Goal: Download file/media

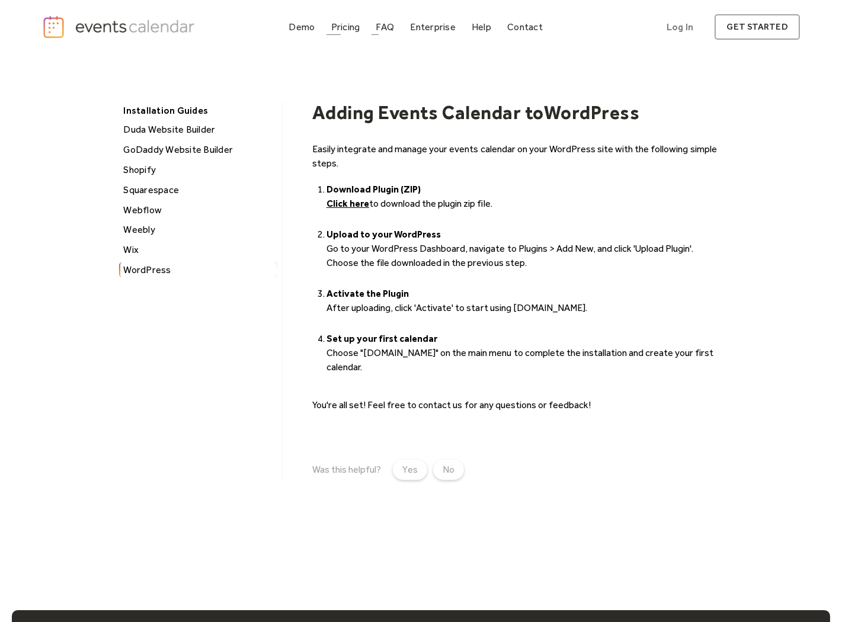
click at [360, 27] on div "Pricing" at bounding box center [345, 27] width 29 height 7
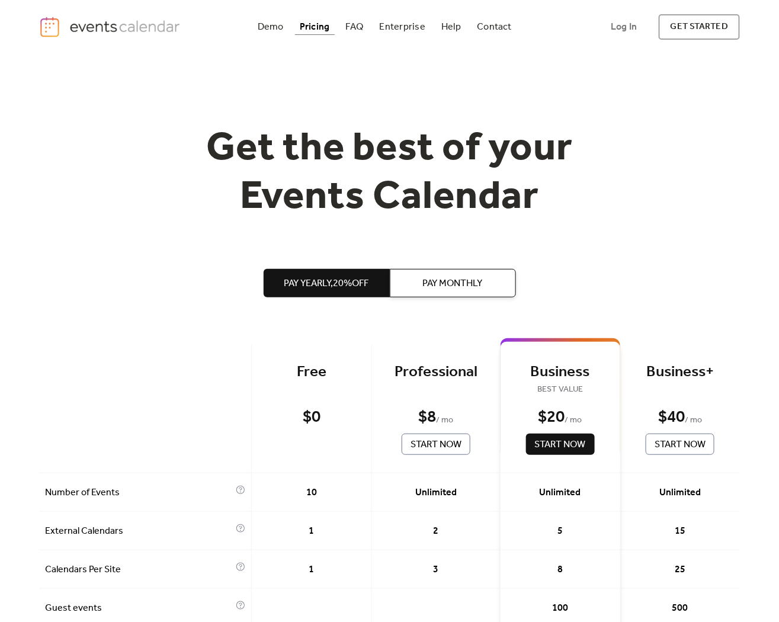
click at [137, 28] on img "home" at bounding box center [111, 27] width 144 height 22
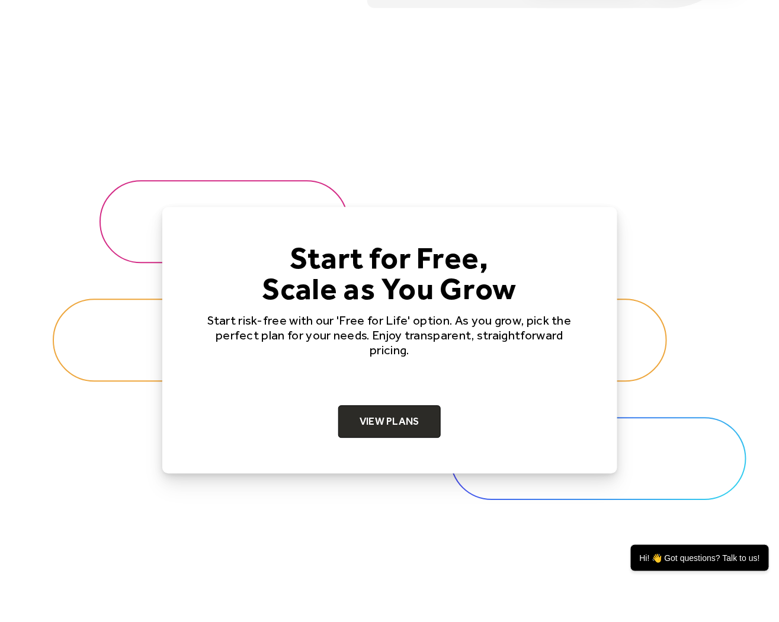
scroll to position [3882, 0]
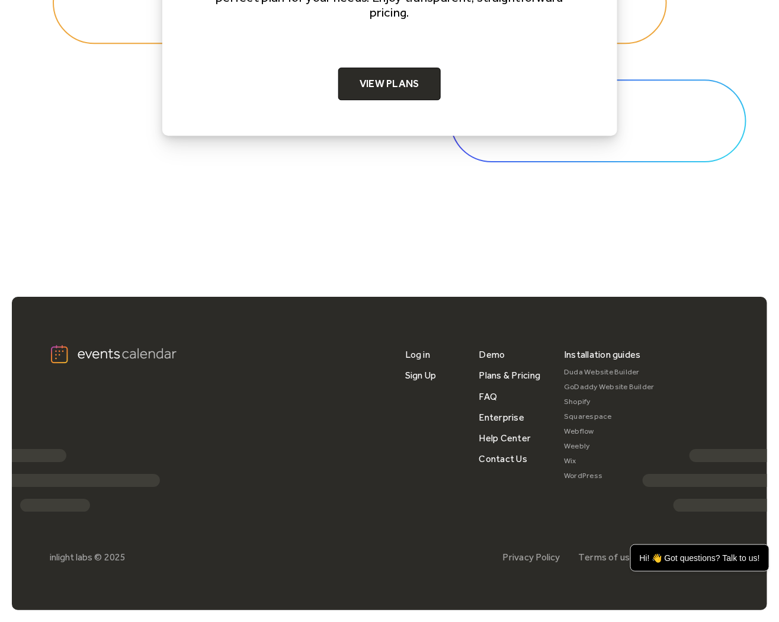
click at [584, 476] on link "WordPress" at bounding box center [609, 476] width 91 height 15
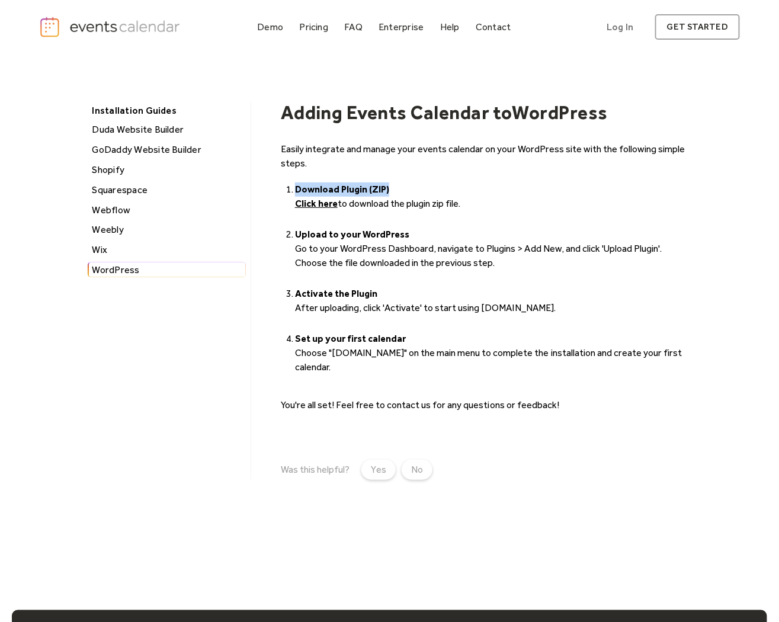
drag, startPoint x: 382, startPoint y: 186, endPoint x: 281, endPoint y: 187, distance: 100.1
click at [281, 187] on ol "Download Plugin (ZIP) Click here to download the plugin zip file. ‍ Upload to y…" at bounding box center [487, 277] width 412 height 194
copy strong "Download Plugin (ZIP)"
click at [50, 27] on img "home" at bounding box center [111, 27] width 144 height 22
click at [320, 234] on strong "Upload to your WordPress" at bounding box center [352, 234] width 114 height 11
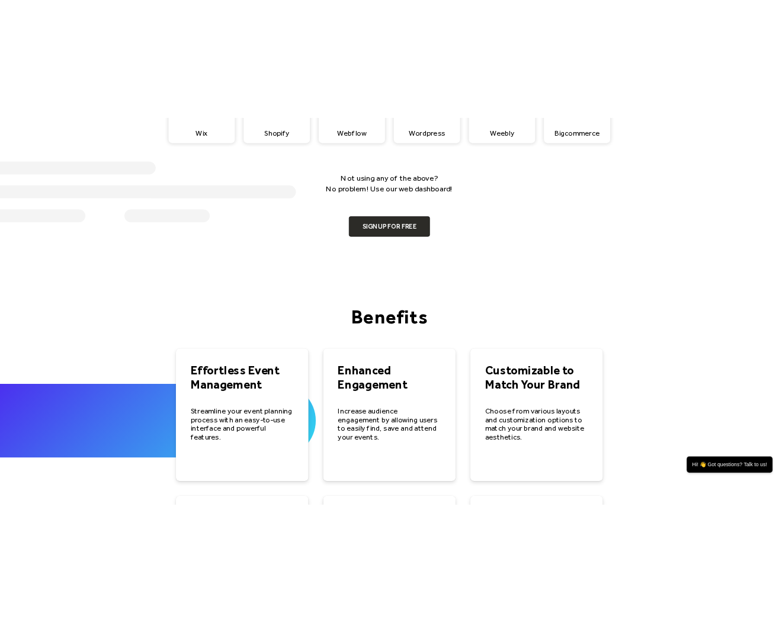
scroll to position [1240, 0]
